Goal: Task Accomplishment & Management: Manage account settings

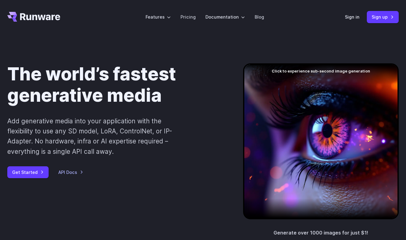
click at [345, 16] on header "Features Tasks Image generation Video generation Sonic Inference Engine™ Models…" at bounding box center [203, 17] width 406 height 34
click at [349, 17] on link "Sign in" at bounding box center [352, 16] width 15 height 7
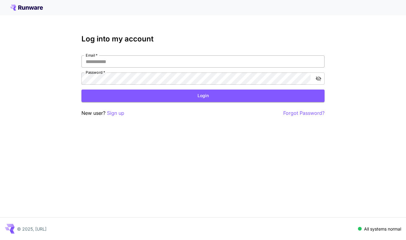
click at [141, 57] on input "Email   *" at bounding box center [202, 61] width 243 height 12
click at [0, 239] on com-1password-button at bounding box center [0, 240] width 0 height 0
type input "**********"
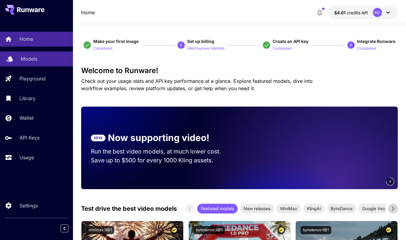
click at [33, 59] on p "Models" at bounding box center [29, 58] width 17 height 7
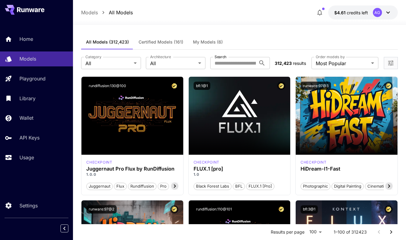
click at [394, 12] on button "$4.61 credits left AG" at bounding box center [363, 12] width 70 height 14
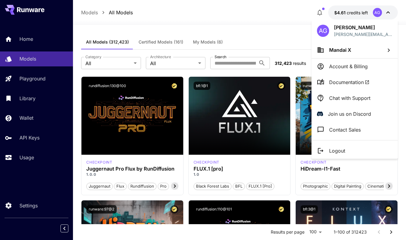
click at [353, 67] on p "Account & Billing" at bounding box center [348, 66] width 39 height 7
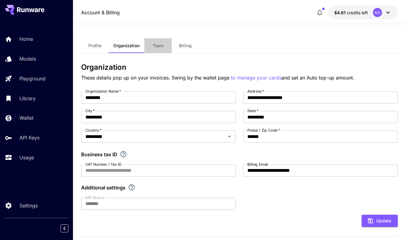
click at [153, 43] on span "Team" at bounding box center [158, 45] width 11 height 5
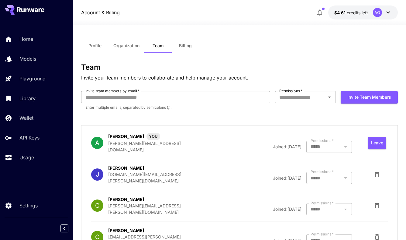
click at [195, 97] on input "Invite team members by email   *" at bounding box center [175, 97] width 189 height 12
paste input "**********"
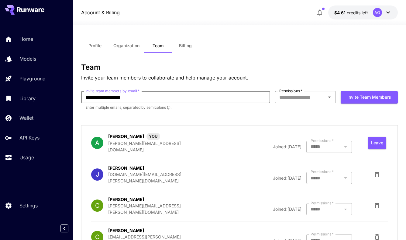
click at [305, 101] on div "Permissions   *" at bounding box center [305, 97] width 61 height 12
type input "**********"
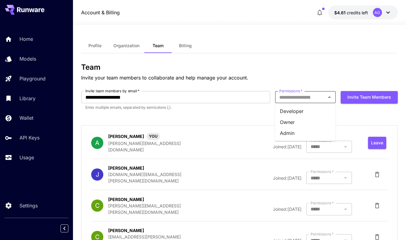
click at [304, 133] on li "Admin" at bounding box center [305, 132] width 61 height 11
click at [356, 99] on button "Invite team members" at bounding box center [369, 97] width 57 height 12
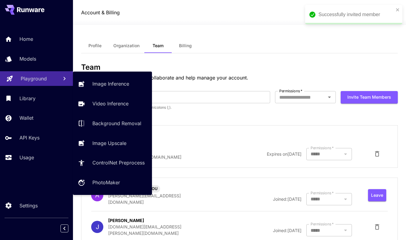
click at [34, 81] on p "Playground" at bounding box center [34, 78] width 26 height 7
